Goal: Transaction & Acquisition: Obtain resource

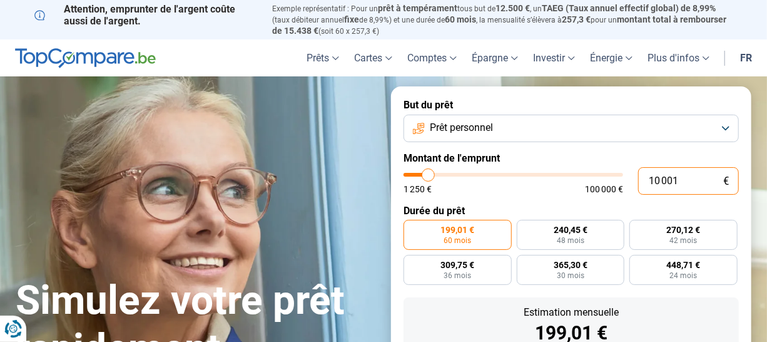
click at [689, 178] on input "10 001" at bounding box center [688, 181] width 101 height 28
type input "1 000"
type input "1250"
type input "100"
type input "1250"
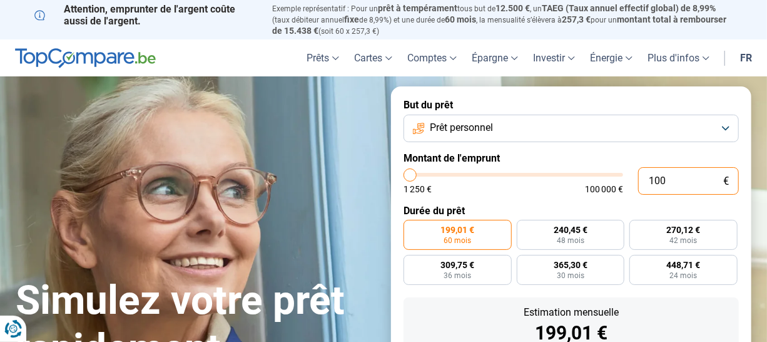
type input "10"
type input "1250"
type input "1"
type input "1250"
type input "0"
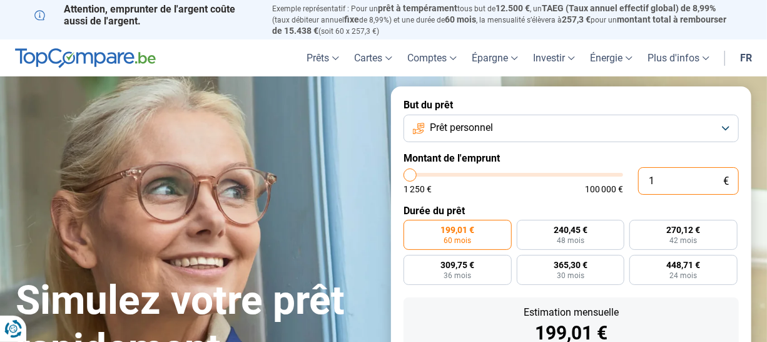
type input "1250"
type input "1 250"
type input "1250"
radio input "true"
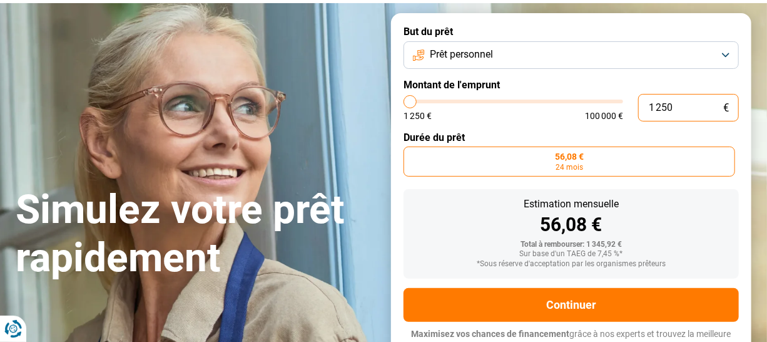
scroll to position [82, 0]
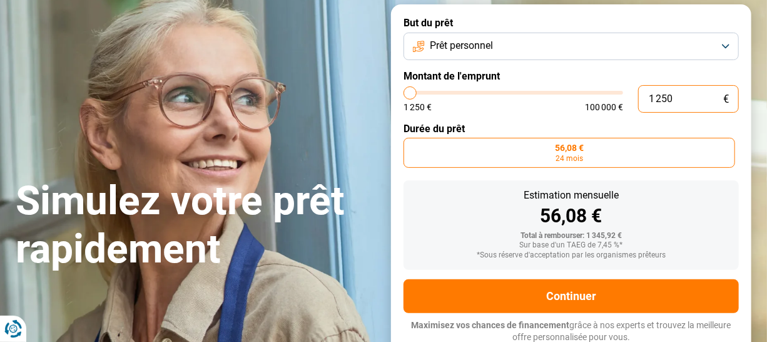
type input "12 501"
type input "12500"
type input "125 012"
type input "100000"
type input "100 000"
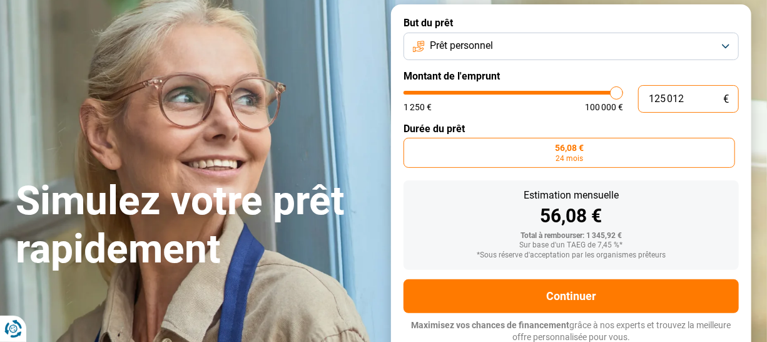
type input "100000"
radio input "false"
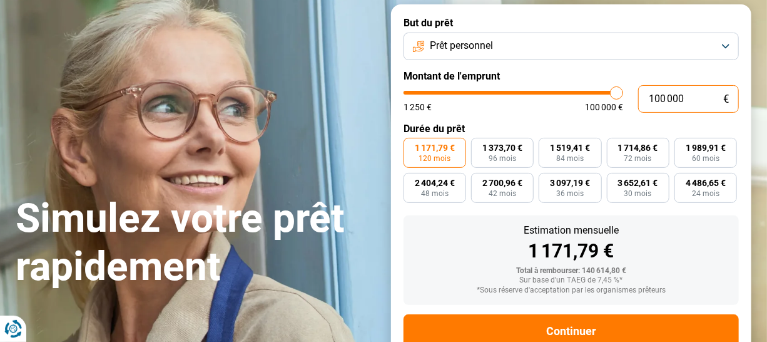
scroll to position [118, 0]
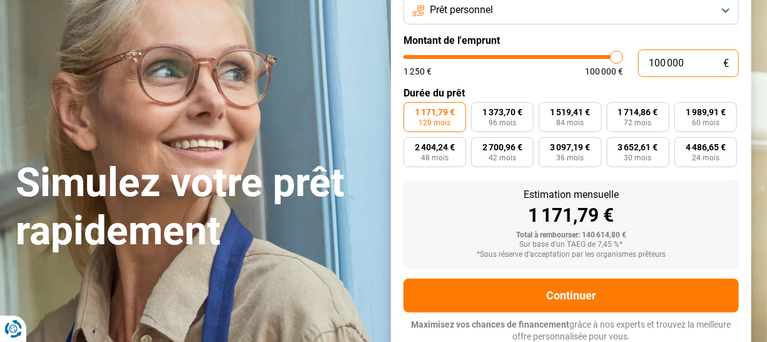
type input "10 000"
type input "10000"
type input "1 000"
type input "1250"
type input "100"
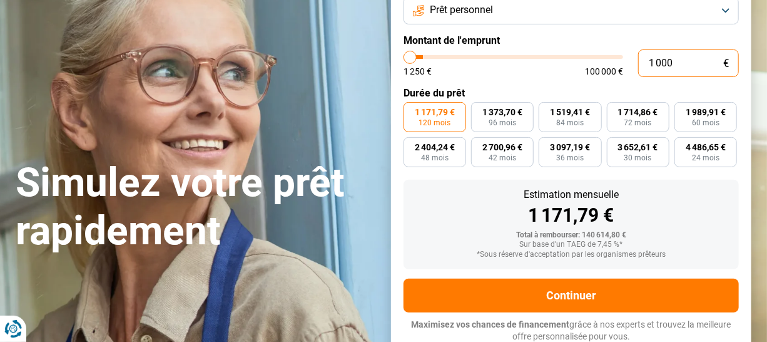
type input "1250"
type input "10"
type input "1250"
type input "1"
type input "1250"
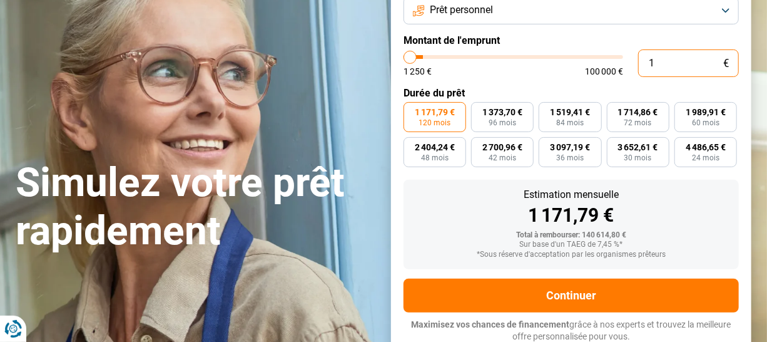
type input "0"
type input "1250"
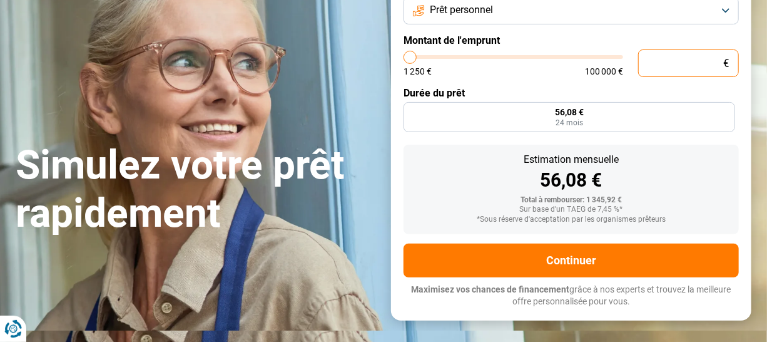
type input "1 250"
type input "1250"
radio input "true"
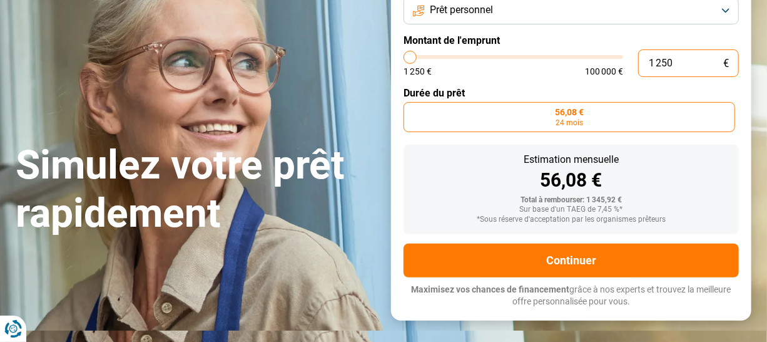
type input "12 501"
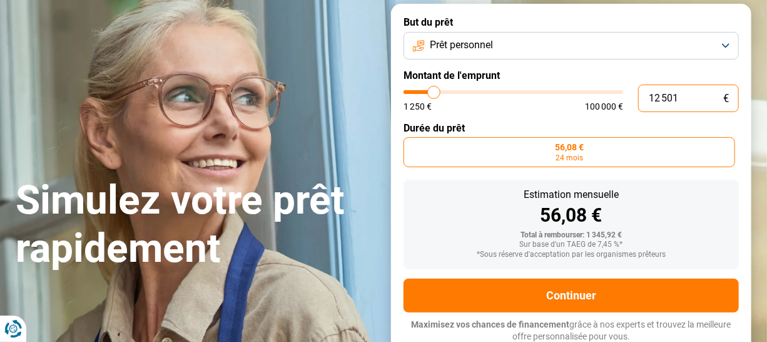
scroll to position [82, 0]
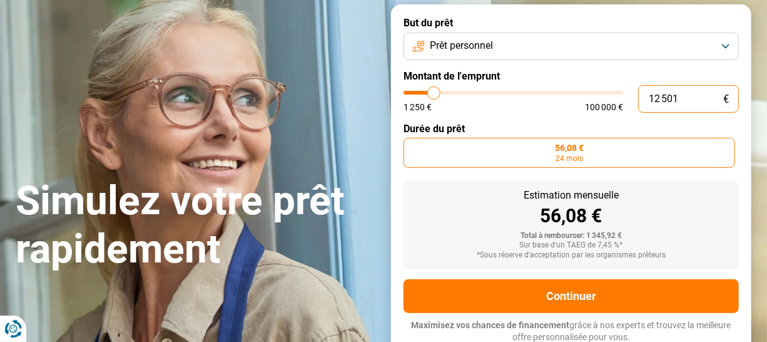
type input "12500"
radio input "false"
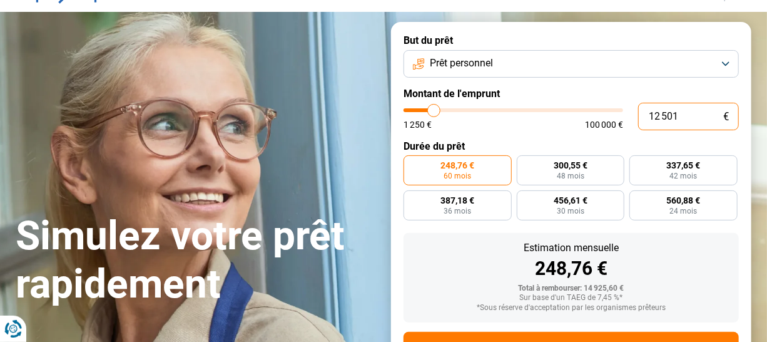
scroll to position [63, 0]
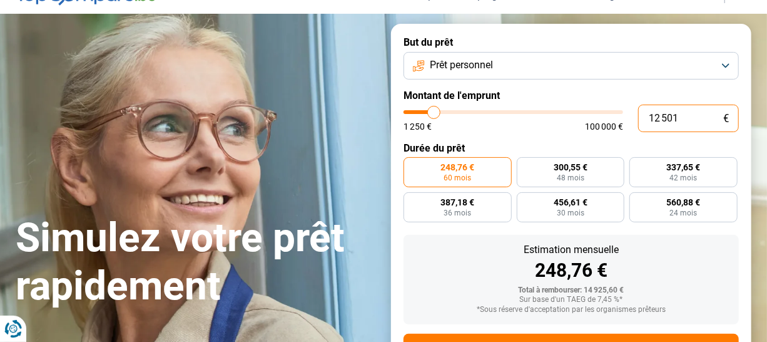
type input "1 250"
type input "1250"
radio input "true"
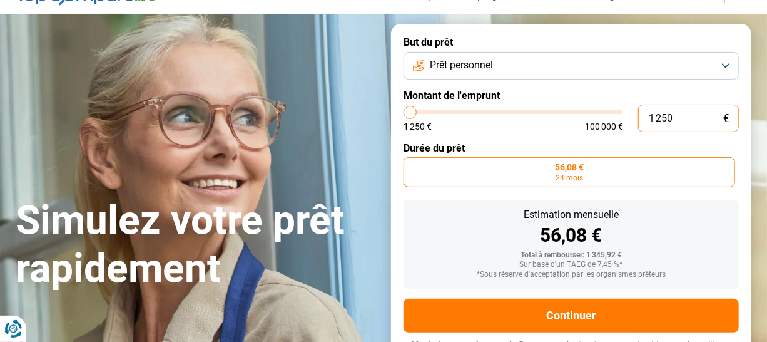
scroll to position [82, 0]
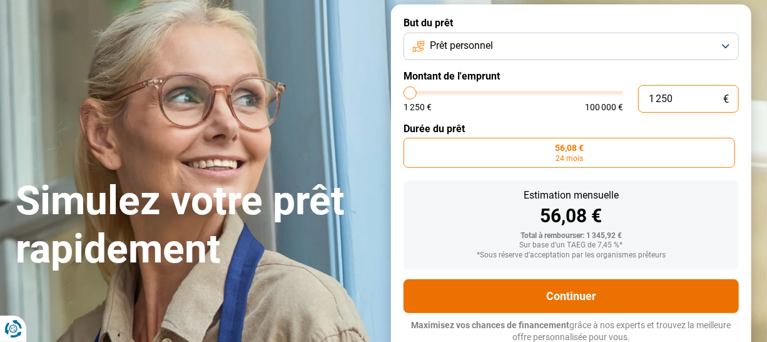
type input "1 250"
click at [569, 290] on button "Continuer" at bounding box center [571, 296] width 335 height 34
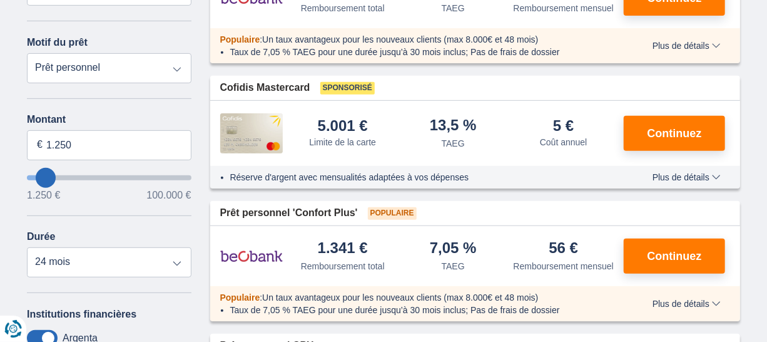
scroll to position [250, 0]
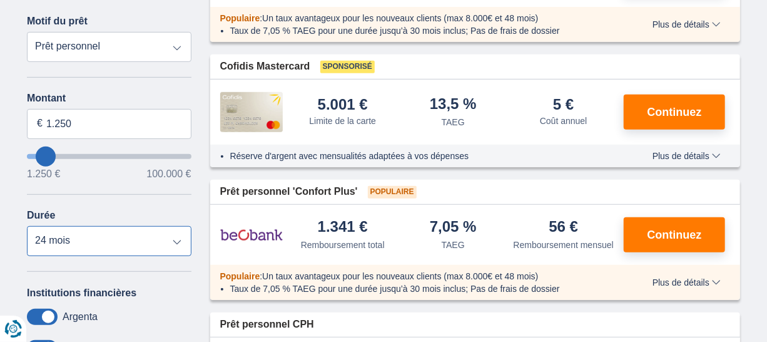
click at [175, 237] on select "12 mois 18 mois 24 mois" at bounding box center [109, 241] width 165 height 30
select select "12"
click at [27, 226] on select "12 mois 18 mois 24 mois" at bounding box center [109, 241] width 165 height 30
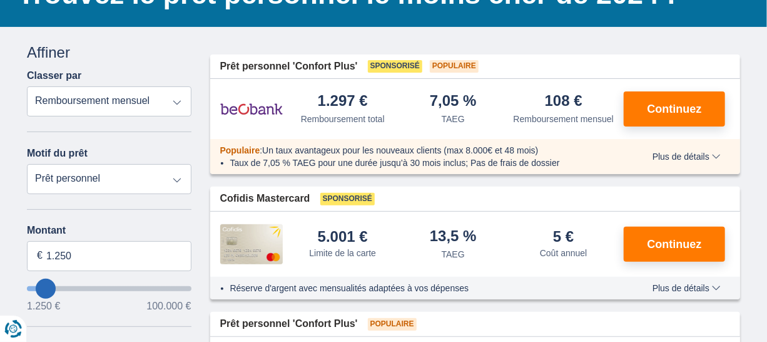
scroll to position [125, 0]
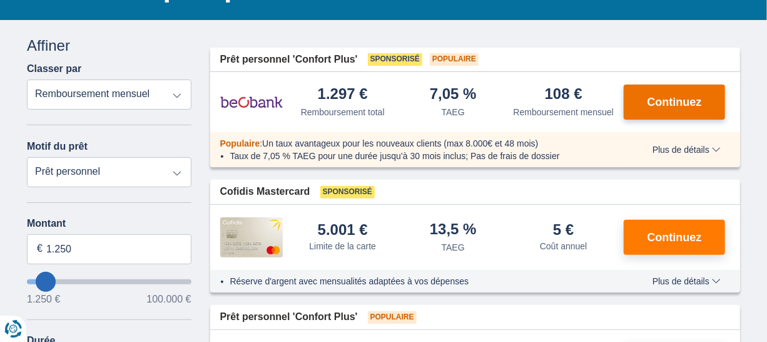
click at [680, 101] on span "Continuez" at bounding box center [675, 101] width 54 height 11
